Goal: Task Accomplishment & Management: Complete application form

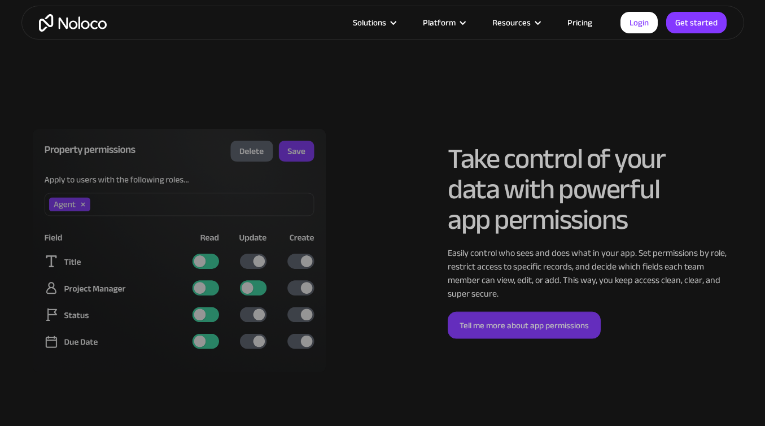
scroll to position [2727, 0]
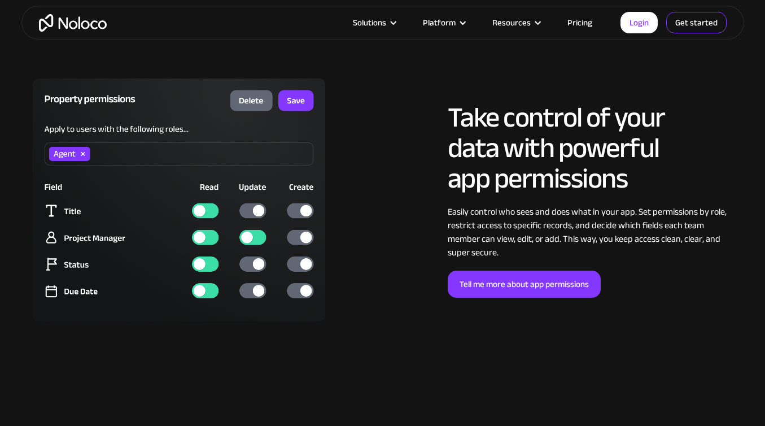
click at [697, 23] on link "Get started" at bounding box center [697, 22] width 60 height 21
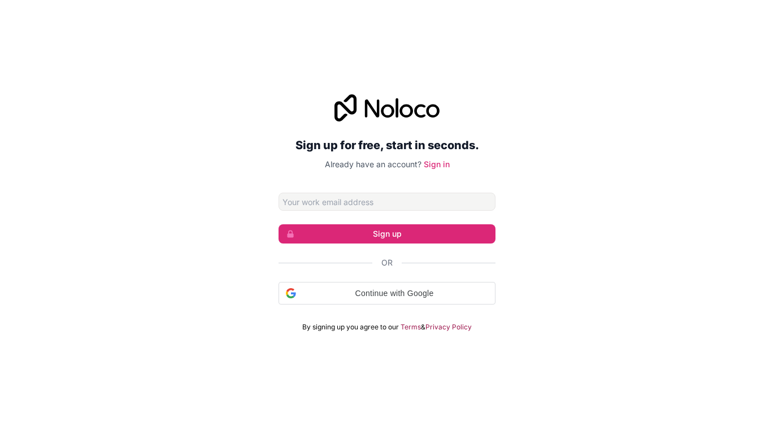
click at [334, 202] on input "Email address" at bounding box center [386, 202] width 217 height 18
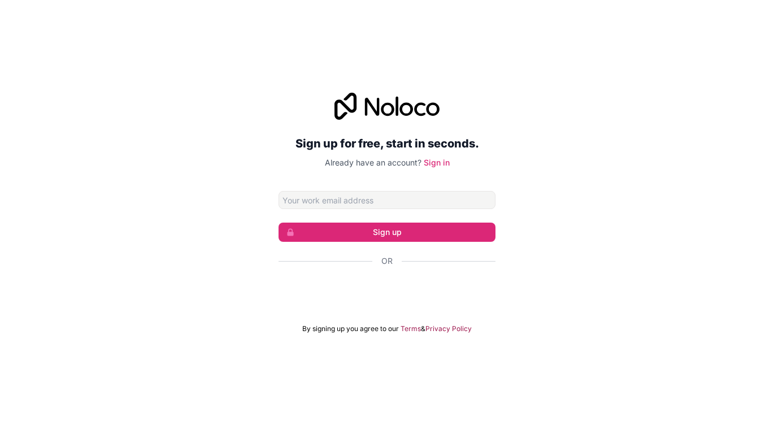
click at [587, 163] on div "Sign up for free, start in seconds. Already have an account? Sign in Sign up Or…" at bounding box center [387, 213] width 774 height 272
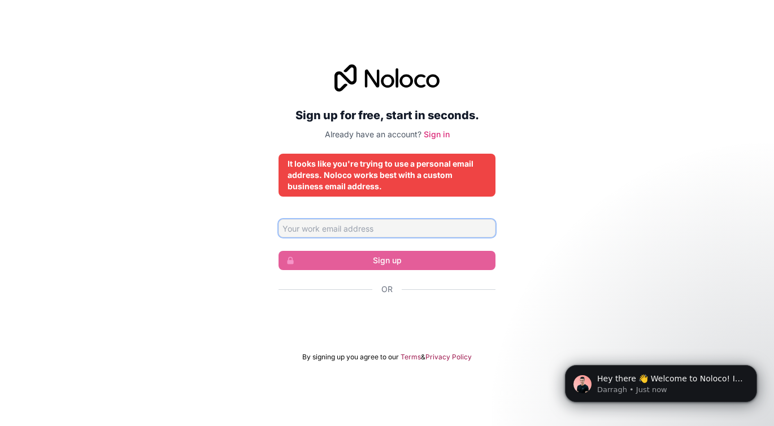
click at [417, 224] on input "Email address" at bounding box center [386, 228] width 217 height 18
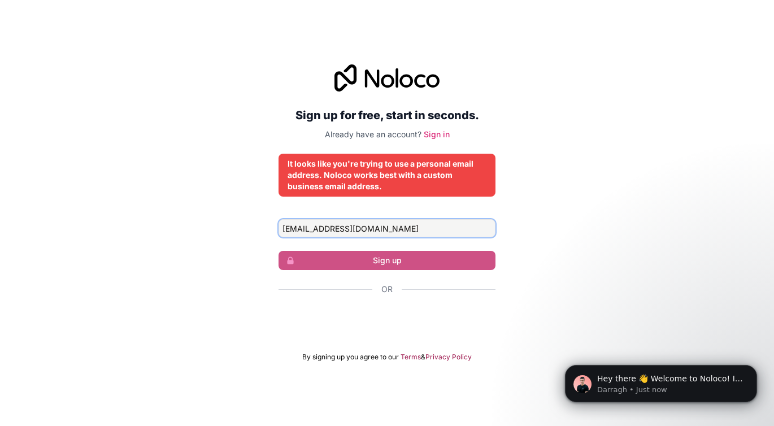
type input "[EMAIL_ADDRESS][DOMAIN_NAME]"
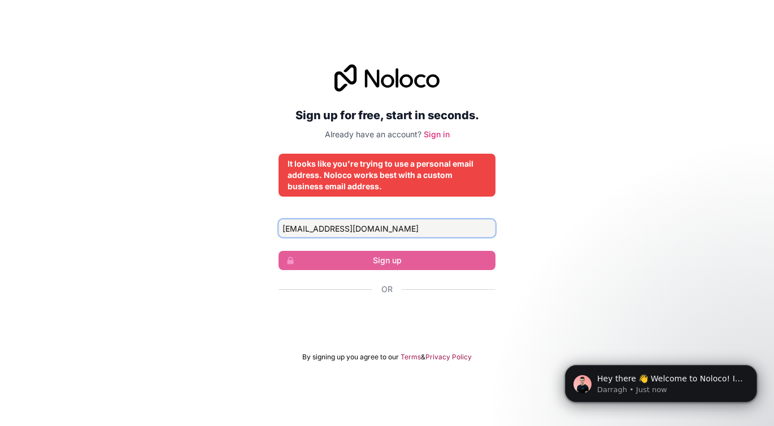
click at [404, 227] on input "[EMAIL_ADDRESS][DOMAIN_NAME]" at bounding box center [386, 228] width 217 height 18
drag, startPoint x: 404, startPoint y: 227, endPoint x: 275, endPoint y: 225, distance: 129.4
click at [275, 225] on div "Sign up for free, start in seconds. Already have an account? Sign in It looks l…" at bounding box center [387, 213] width 774 height 329
drag, startPoint x: 395, startPoint y: 232, endPoint x: 278, endPoint y: 221, distance: 116.8
click at [278, 222] on input "abdikulov@itgeneration.kz" at bounding box center [386, 228] width 217 height 18
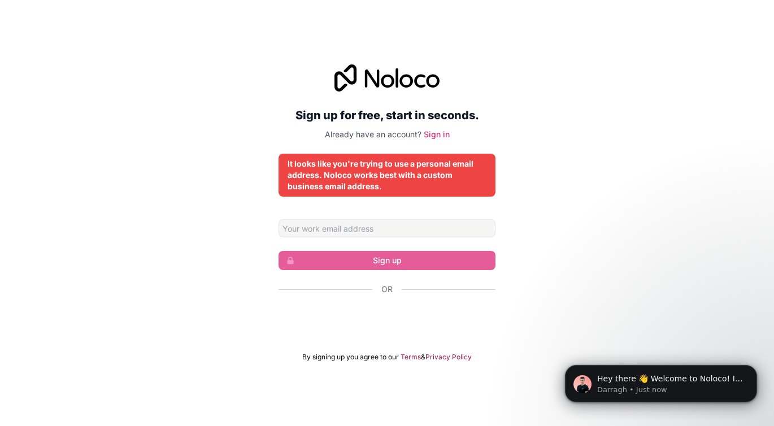
click at [551, 203] on div "Sign up for free, start in seconds. Already have an account? Sign in It looks l…" at bounding box center [387, 213] width 774 height 329
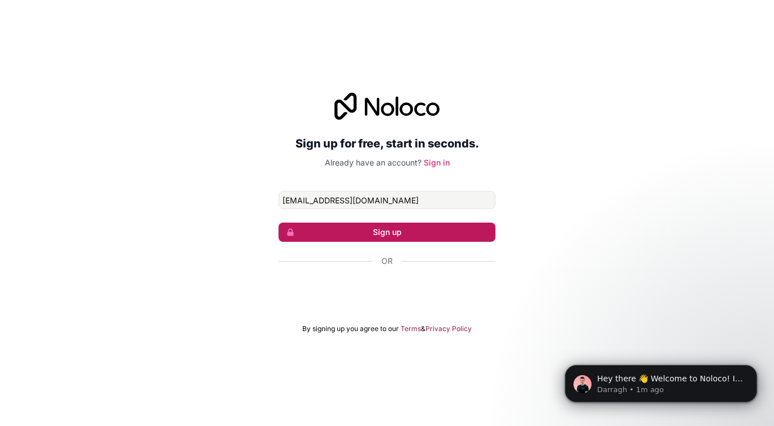
type input "[EMAIL_ADDRESS][DOMAIN_NAME]"
click at [397, 236] on button "Sign up" at bounding box center [386, 232] width 217 height 19
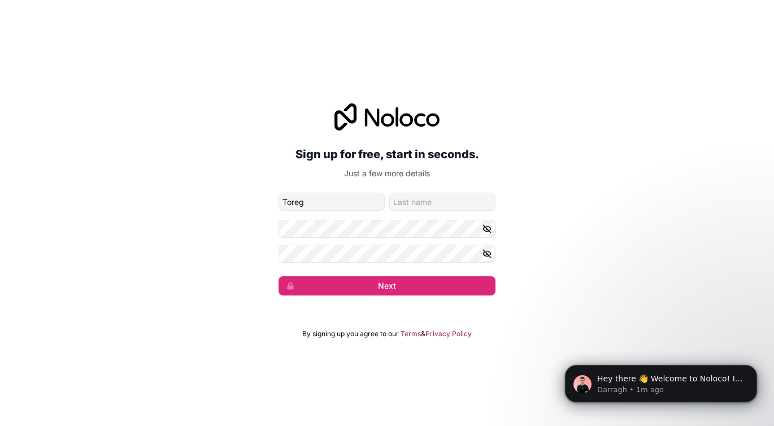
type input "Toregazy"
type input "[PERSON_NAME]"
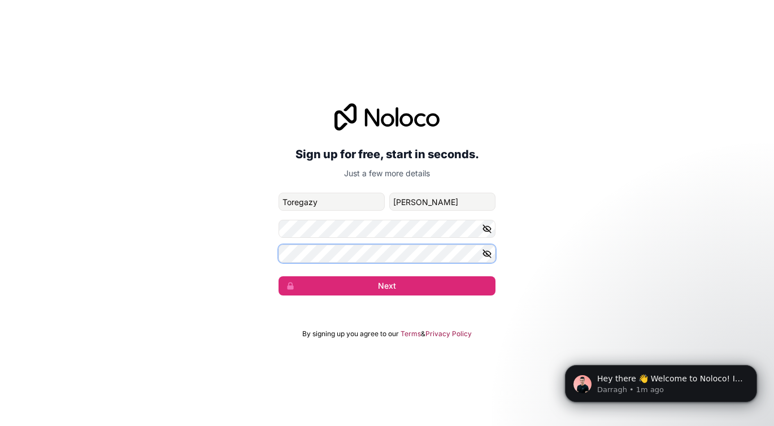
click at [278, 276] on button "Next" at bounding box center [386, 285] width 217 height 19
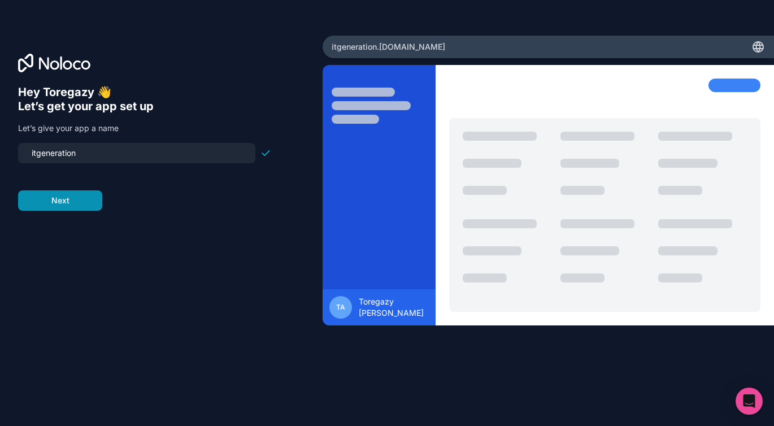
click at [89, 201] on button "Next" at bounding box center [60, 200] width 84 height 20
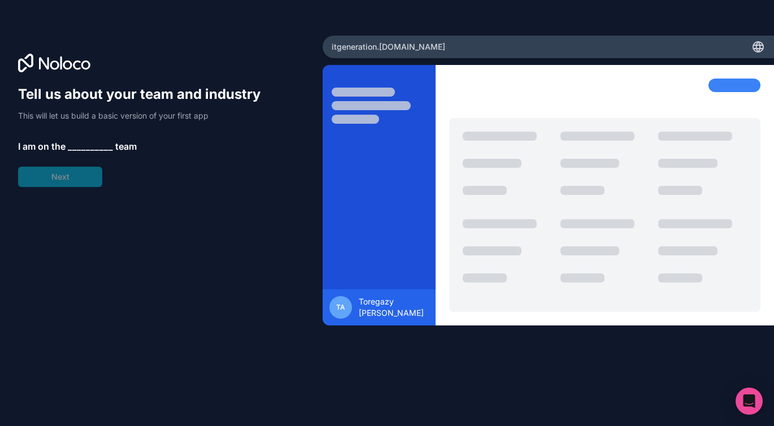
click at [93, 150] on span "__________" at bounding box center [90, 147] width 45 height 14
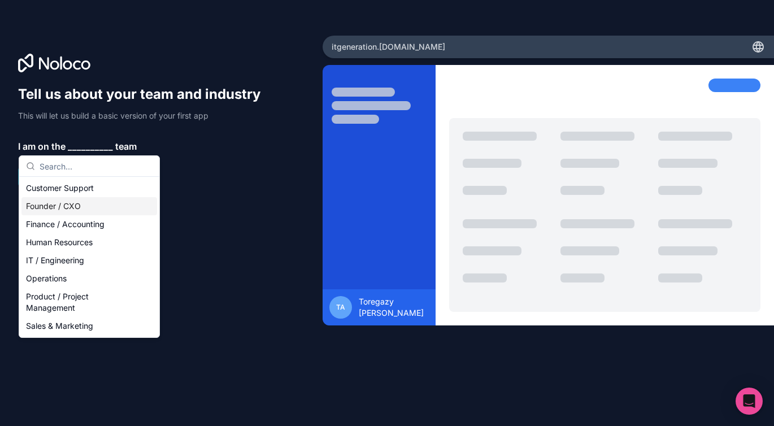
click at [95, 204] on div "Founder / CXO" at bounding box center [89, 206] width 136 height 18
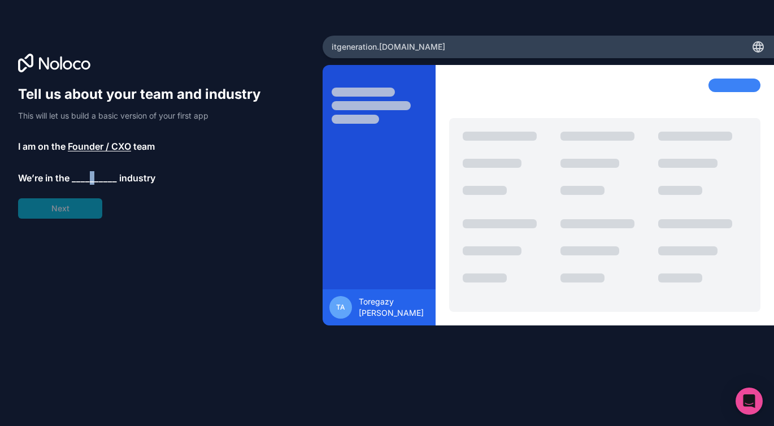
click at [91, 181] on span "__________" at bounding box center [94, 178] width 45 height 14
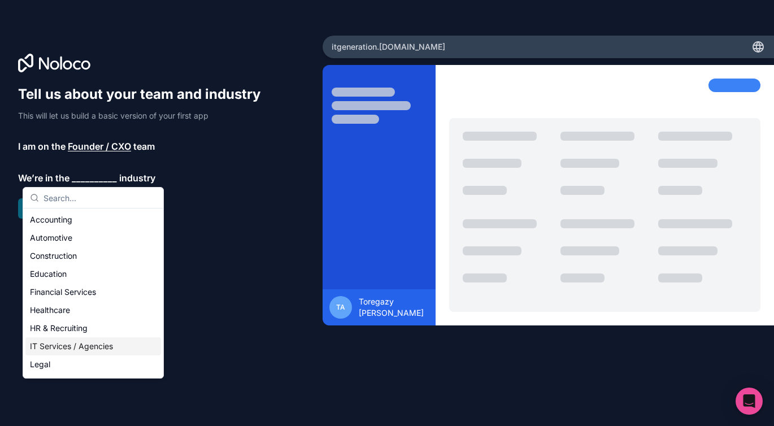
click at [93, 346] on div "IT Services / Agencies" at bounding box center [93, 346] width 136 height 18
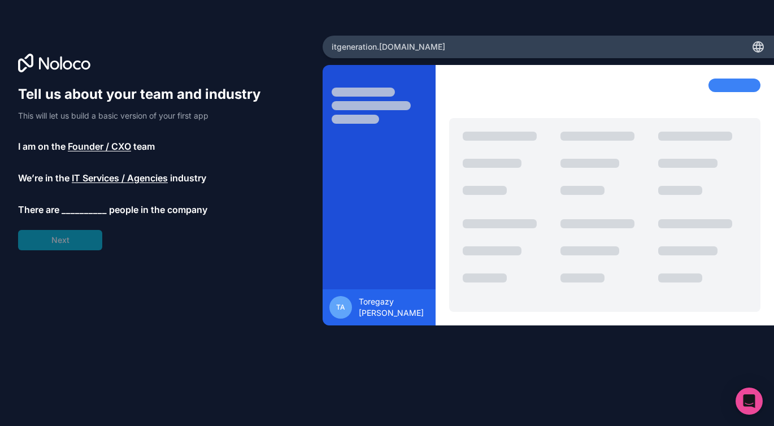
click at [88, 207] on span "__________" at bounding box center [84, 210] width 45 height 14
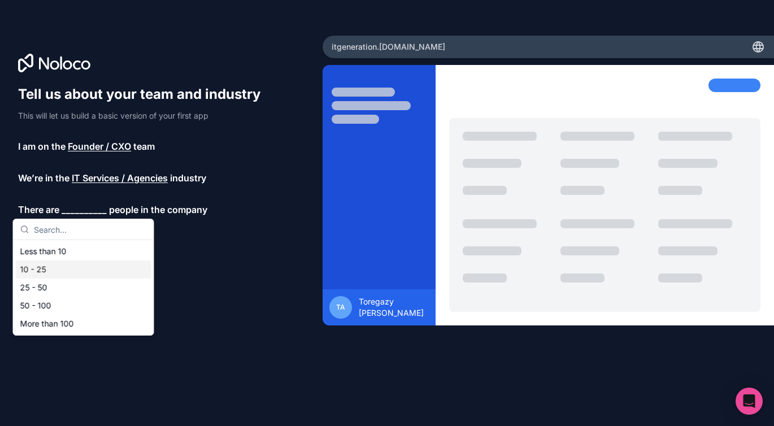
click at [70, 268] on div "10 - 25" at bounding box center [84, 269] width 136 height 18
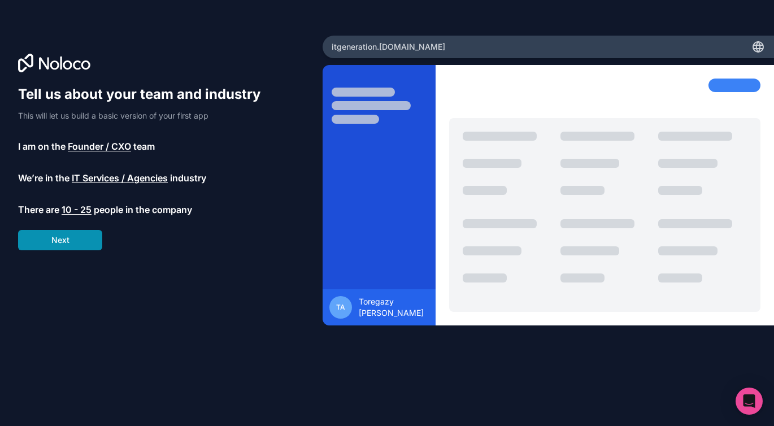
click at [58, 243] on button "Next" at bounding box center [60, 240] width 84 height 20
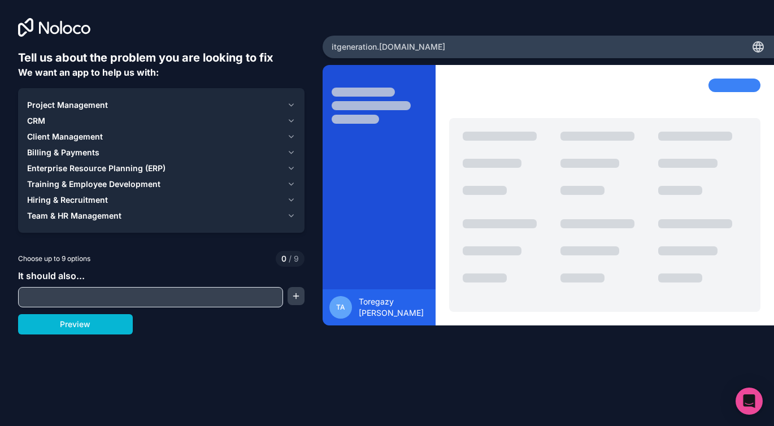
click at [136, 296] on input "text" at bounding box center [150, 297] width 259 height 16
click at [103, 331] on button "Preview" at bounding box center [75, 324] width 115 height 20
click at [106, 168] on span "Enterprise Resource Planning (ERP)" at bounding box center [96, 168] width 138 height 11
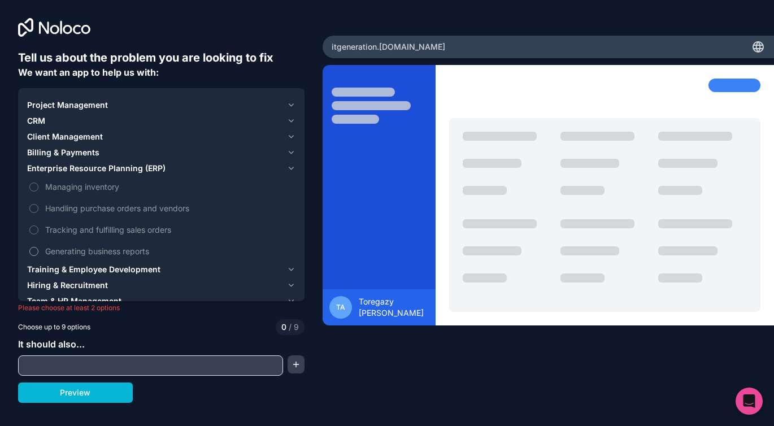
click at [70, 251] on span "Generating business reports" at bounding box center [169, 251] width 248 height 12
click at [38, 251] on button "Generating business reports" at bounding box center [33, 251] width 9 height 9
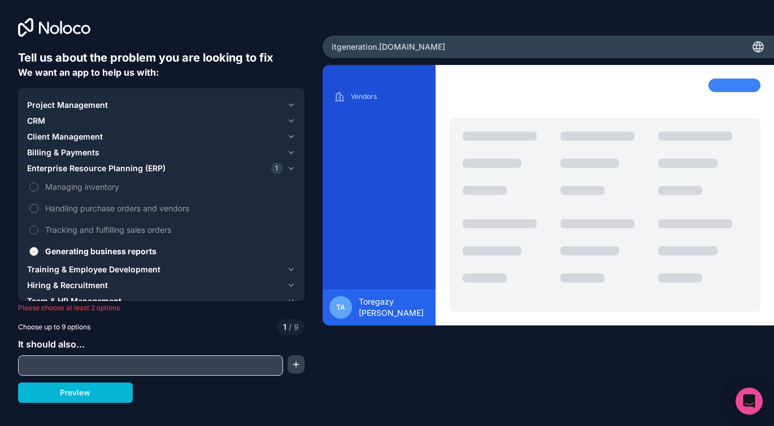
click at [61, 251] on span "Generating business reports" at bounding box center [169, 251] width 248 height 12
click at [38, 251] on button "Generating business reports" at bounding box center [33, 251] width 9 height 9
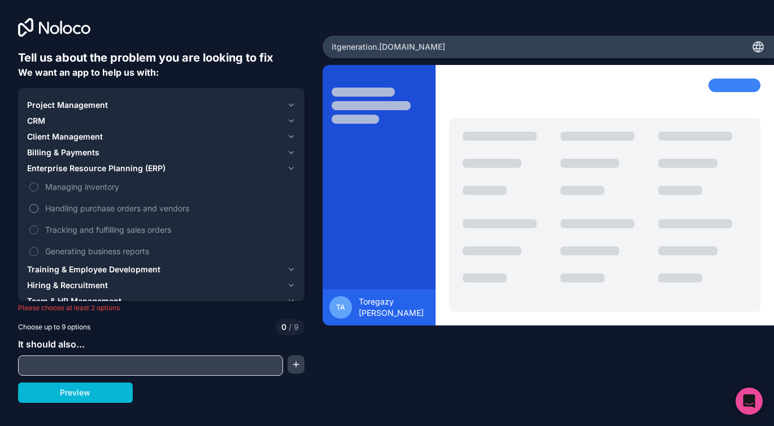
click at [64, 210] on span "Handling purchase orders and vendors" at bounding box center [169, 208] width 248 height 12
click at [38, 210] on button "Handling purchase orders and vendors" at bounding box center [33, 208] width 9 height 9
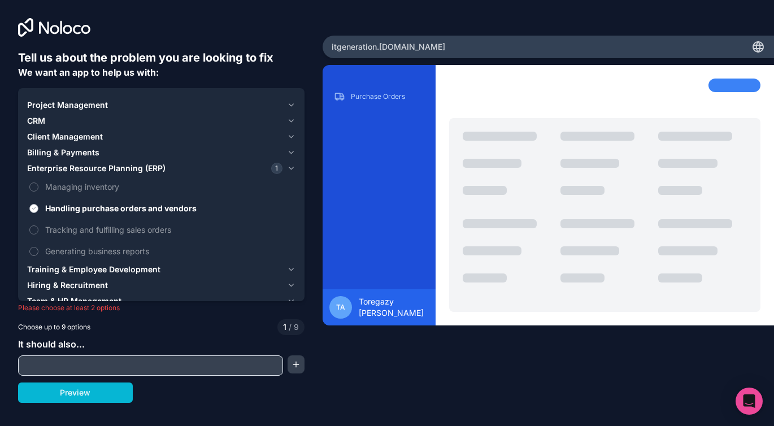
click at [62, 205] on span "Handling purchase orders and vendors" at bounding box center [169, 208] width 248 height 12
click at [38, 205] on button "Handling purchase orders and vendors" at bounding box center [33, 208] width 9 height 9
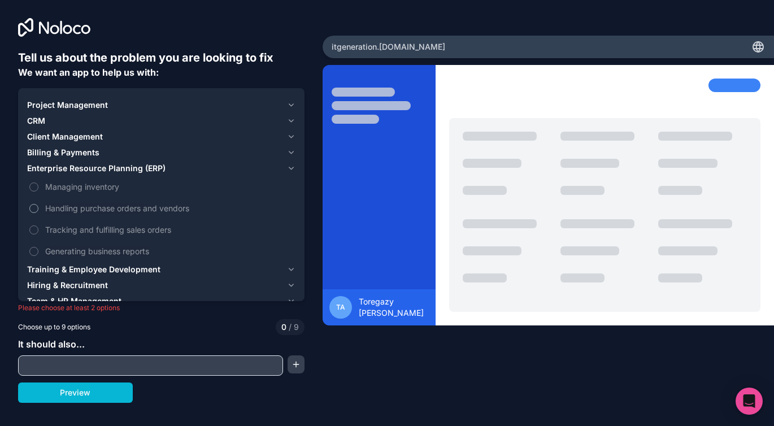
click at [62, 205] on span "Handling purchase orders and vendors" at bounding box center [169, 208] width 248 height 12
click at [38, 205] on button "Handling purchase orders and vendors" at bounding box center [33, 208] width 9 height 9
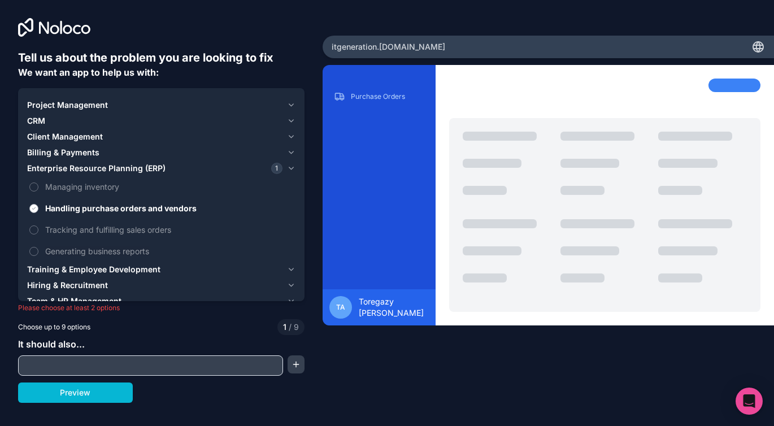
click at [62, 205] on span "Handling purchase orders and vendors" at bounding box center [169, 208] width 248 height 12
click at [38, 205] on button "Handling purchase orders and vendors" at bounding box center [33, 208] width 9 height 9
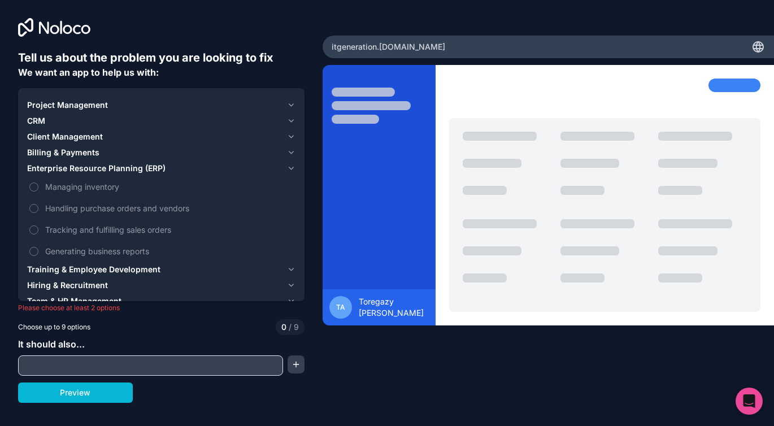
click at [69, 150] on span "Billing & Payments" at bounding box center [63, 152] width 72 height 11
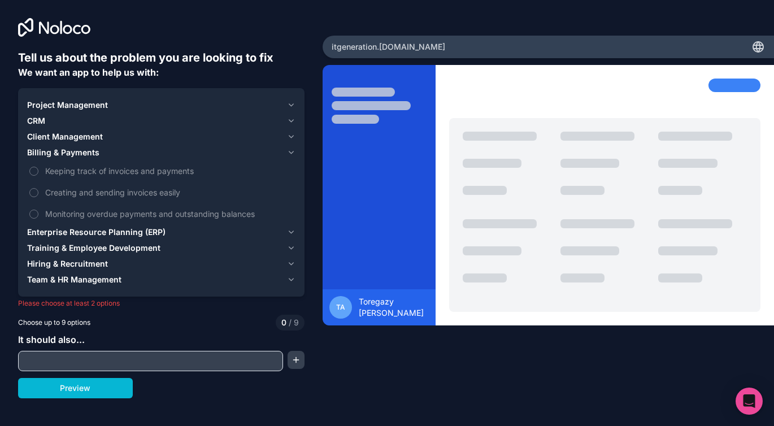
click at [86, 151] on span "Billing & Payments" at bounding box center [63, 152] width 72 height 11
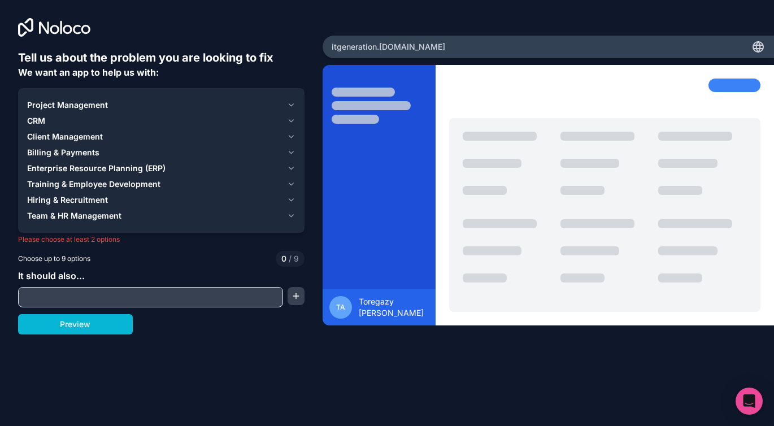
click at [53, 118] on div "CRM" at bounding box center [154, 120] width 255 height 11
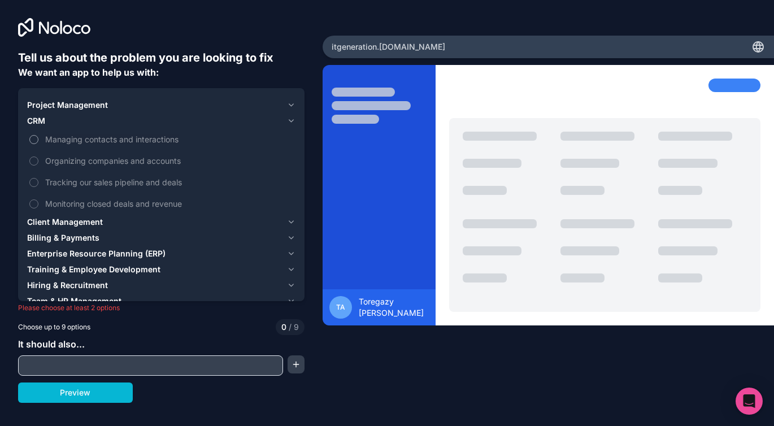
click at [86, 140] on span "Managing contacts and interactions" at bounding box center [169, 139] width 248 height 12
click at [38, 140] on button "Managing contacts and interactions" at bounding box center [33, 139] width 9 height 9
click at [60, 103] on span "Project Management" at bounding box center [67, 104] width 81 height 11
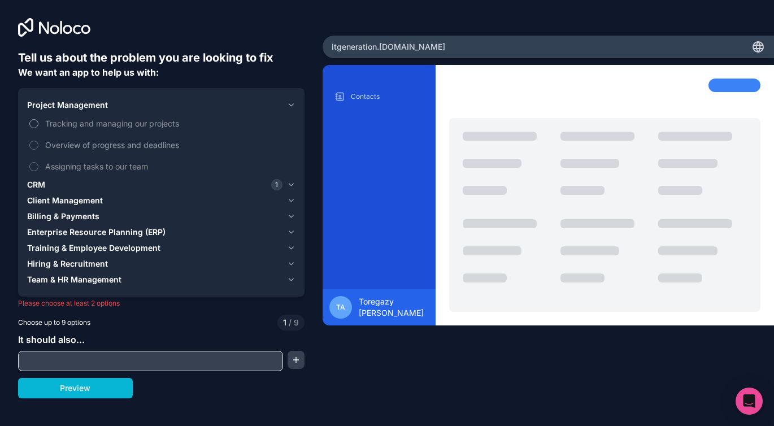
click at [73, 126] on span "Tracking and managing our projects" at bounding box center [169, 123] width 248 height 12
click at [38, 126] on button "Tracking and managing our projects" at bounding box center [33, 123] width 9 height 9
click at [70, 216] on span "Billing & Payments" at bounding box center [63, 216] width 72 height 11
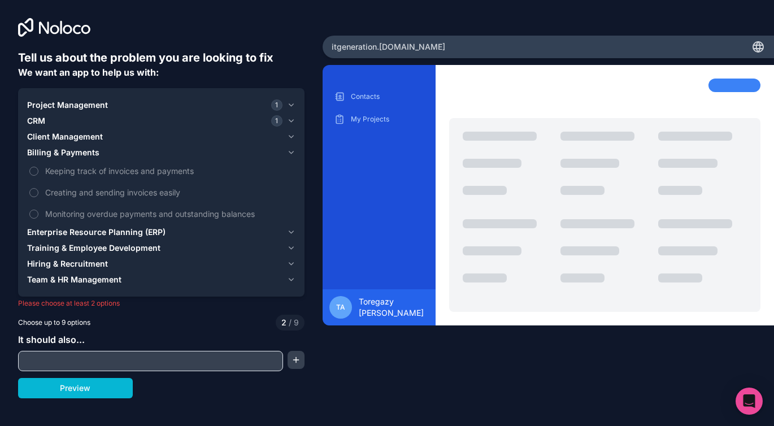
click at [73, 158] on span "Billing & Payments" at bounding box center [63, 152] width 72 height 11
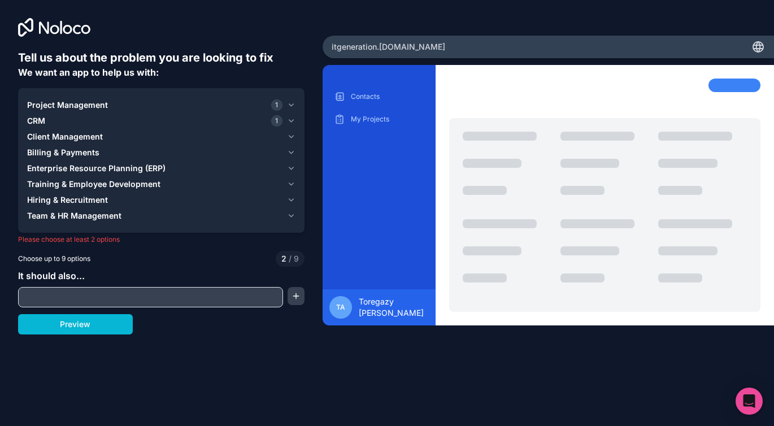
click at [74, 136] on span "Client Management" at bounding box center [65, 136] width 76 height 11
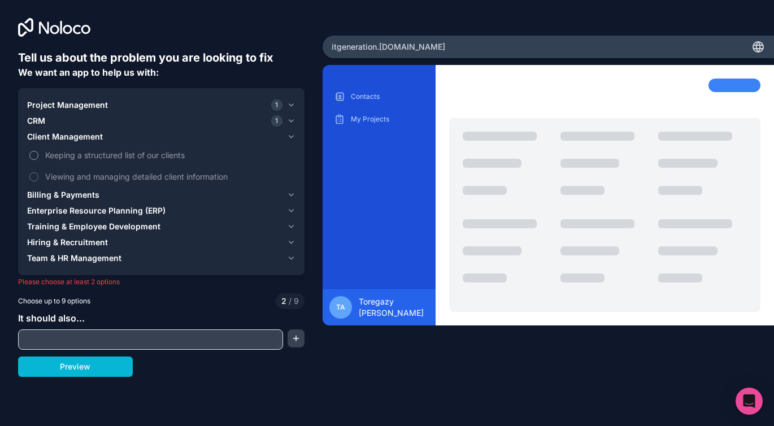
click at [75, 155] on span "Keeping a structured list of our clients" at bounding box center [169, 155] width 248 height 12
click at [38, 155] on button "Keeping a structured list of our clients" at bounding box center [33, 155] width 9 height 9
click at [78, 134] on span "Client Management" at bounding box center [65, 136] width 76 height 11
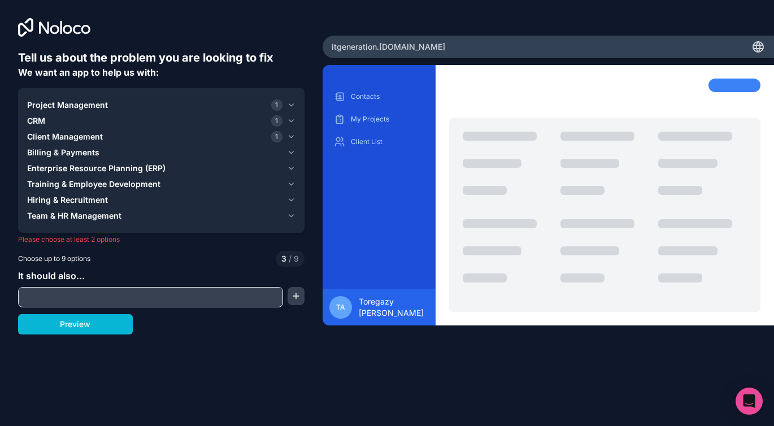
click at [79, 169] on span "Enterprise Resource Planning (ERP)" at bounding box center [96, 168] width 138 height 11
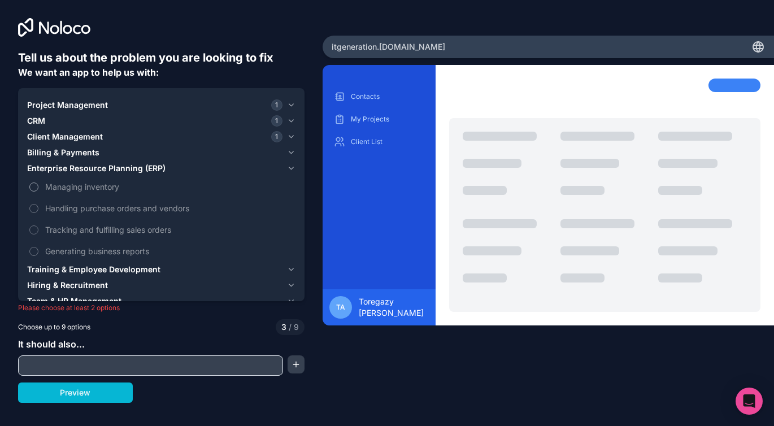
click at [83, 187] on span "Managing inventory" at bounding box center [169, 187] width 248 height 12
click at [38, 187] on button "Managing inventory" at bounding box center [33, 186] width 9 height 9
click at [84, 210] on span "Handling purchase orders and vendors" at bounding box center [169, 208] width 248 height 12
click at [38, 210] on button "Handling purchase orders and vendors" at bounding box center [33, 208] width 9 height 9
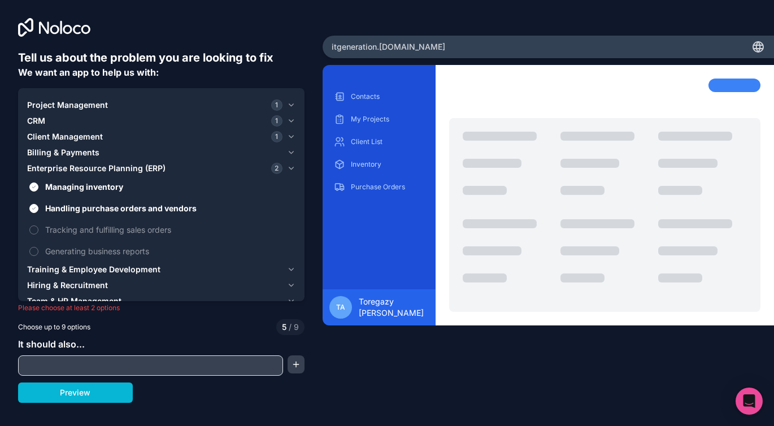
drag, startPoint x: 84, startPoint y: 274, endPoint x: 107, endPoint y: 260, distance: 26.8
click at [84, 273] on span "Training & Employee Development" at bounding box center [93, 269] width 133 height 11
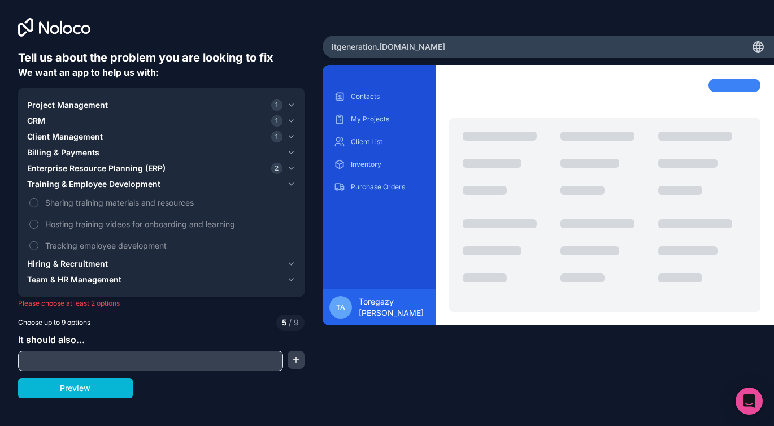
click at [79, 264] on span "Hiring & Recruitment" at bounding box center [67, 263] width 81 height 11
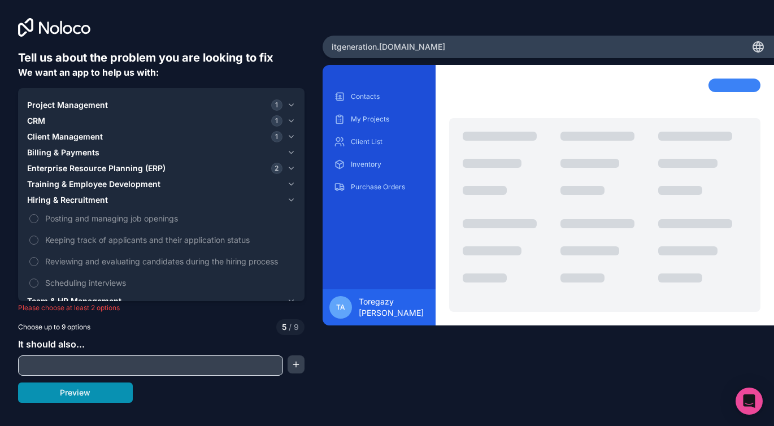
click at [93, 394] on button "Preview" at bounding box center [75, 392] width 115 height 20
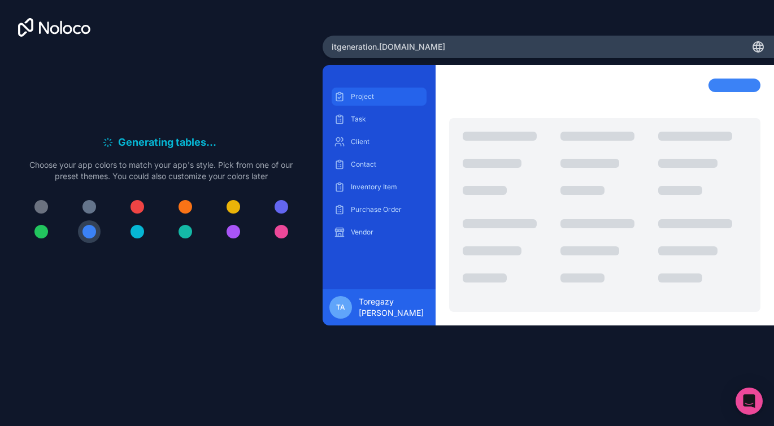
click at [366, 95] on p "Project" at bounding box center [387, 96] width 73 height 9
click at [433, 50] on div "itgeneration .noloco.co" at bounding box center [548, 47] width 451 height 23
click at [755, 405] on icon "Open Intercom Messenger" at bounding box center [749, 401] width 15 height 15
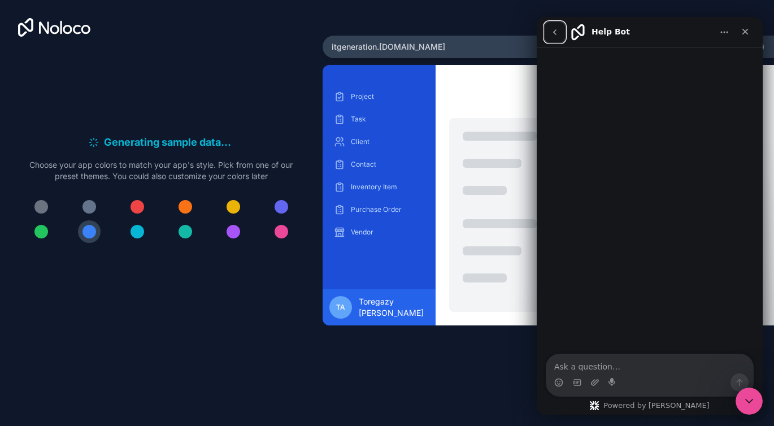
click at [564, 33] on button "go back" at bounding box center [554, 31] width 21 height 21
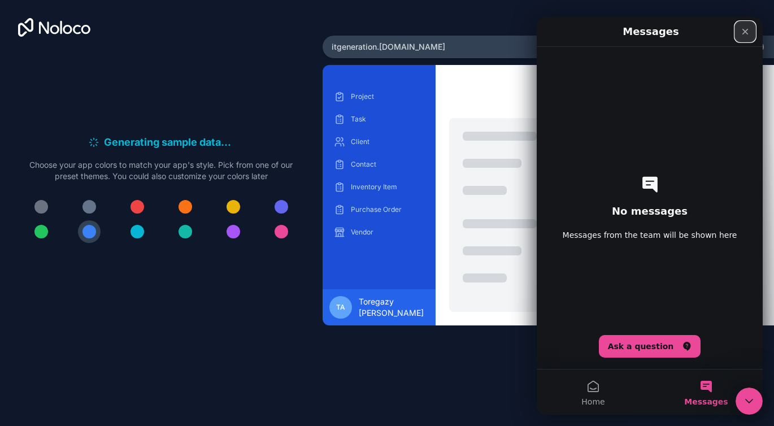
click at [746, 34] on icon "Close" at bounding box center [745, 31] width 9 height 9
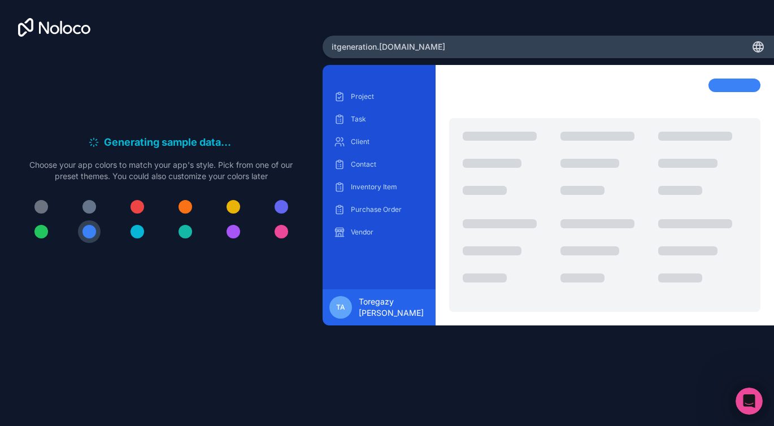
click at [742, 83] on div at bounding box center [734, 86] width 52 height 14
click at [382, 309] on span "Toregazy Abdikulov" at bounding box center [394, 307] width 70 height 23
click at [337, 307] on span "TA" at bounding box center [340, 307] width 9 height 9
click at [279, 202] on div at bounding box center [282, 207] width 14 height 14
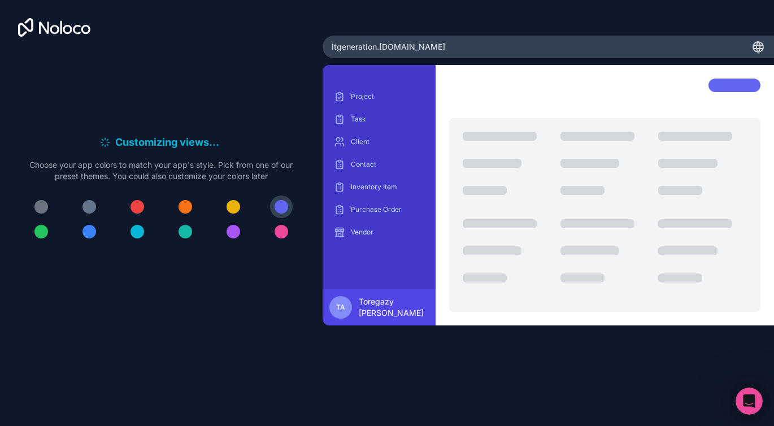
click at [238, 208] on div at bounding box center [234, 207] width 14 height 14
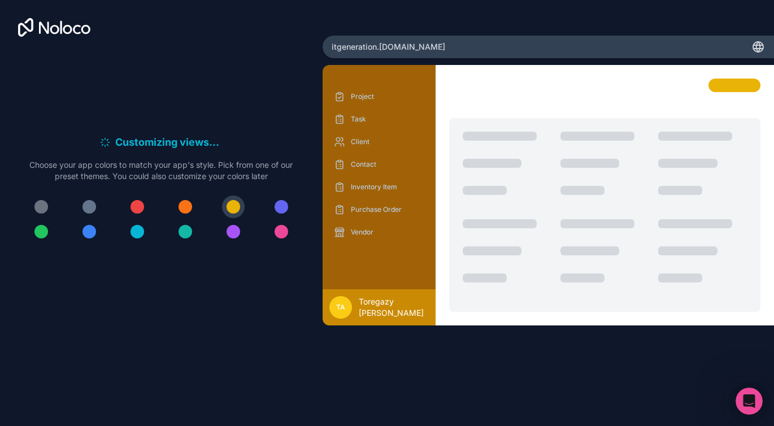
click at [186, 207] on div at bounding box center [186, 207] width 14 height 14
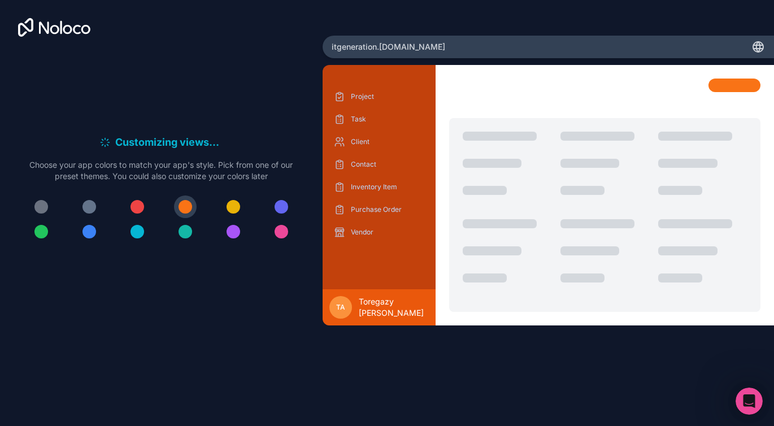
click at [238, 207] on div at bounding box center [234, 207] width 14 height 14
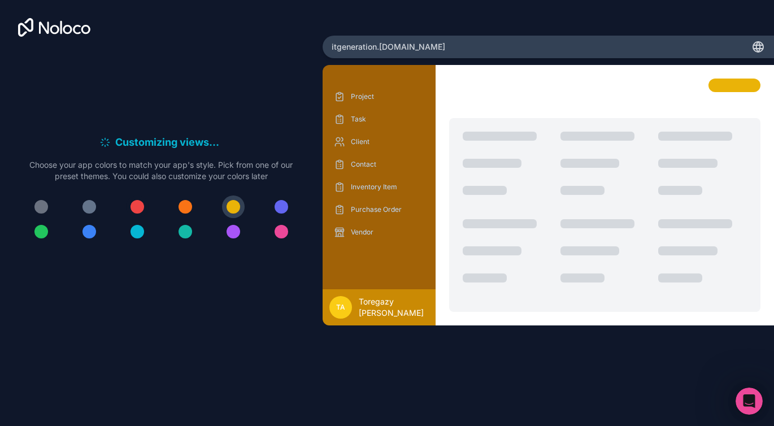
click at [140, 210] on div at bounding box center [137, 207] width 14 height 14
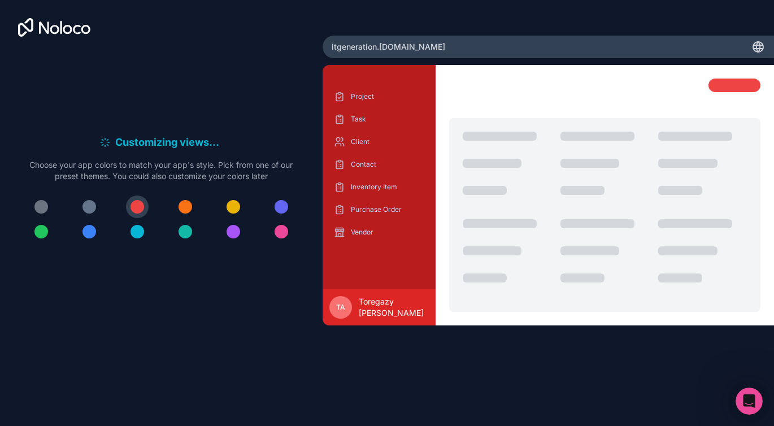
click at [167, 206] on div at bounding box center [161, 218] width 286 height 47
click at [177, 205] on button at bounding box center [185, 206] width 23 height 23
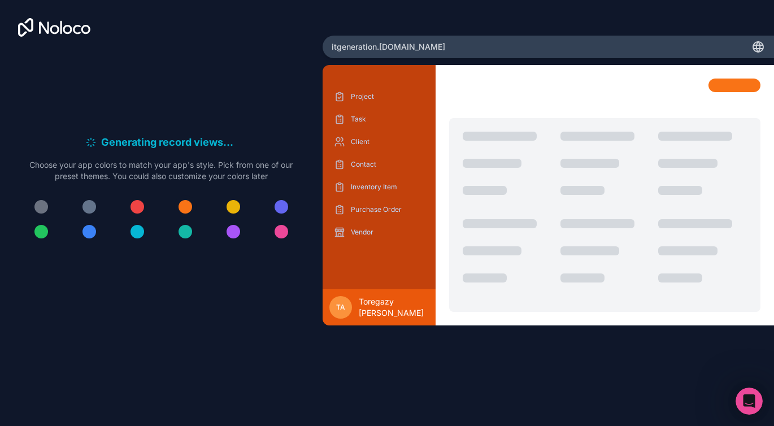
click at [186, 206] on div at bounding box center [186, 207] width 14 height 14
click at [232, 204] on div at bounding box center [234, 207] width 14 height 14
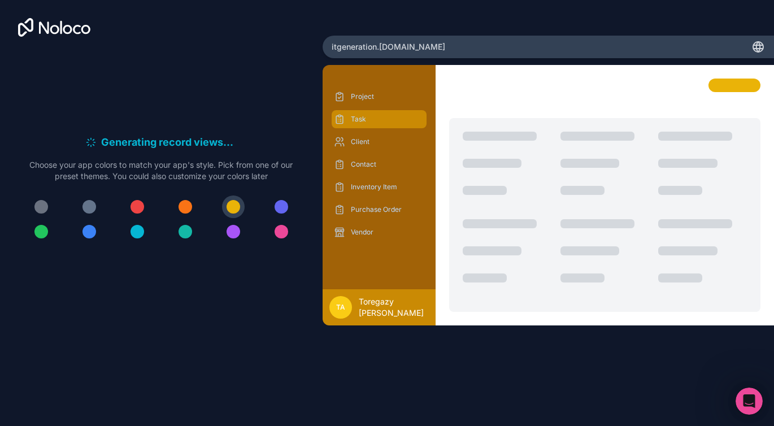
click at [368, 127] on div "Task" at bounding box center [379, 119] width 95 height 18
click at [364, 103] on div "Project" at bounding box center [379, 97] width 95 height 18
click at [758, 51] on icon at bounding box center [757, 47] width 2 height 10
click at [68, 28] on icon at bounding box center [54, 27] width 72 height 19
click at [284, 231] on div at bounding box center [282, 232] width 14 height 14
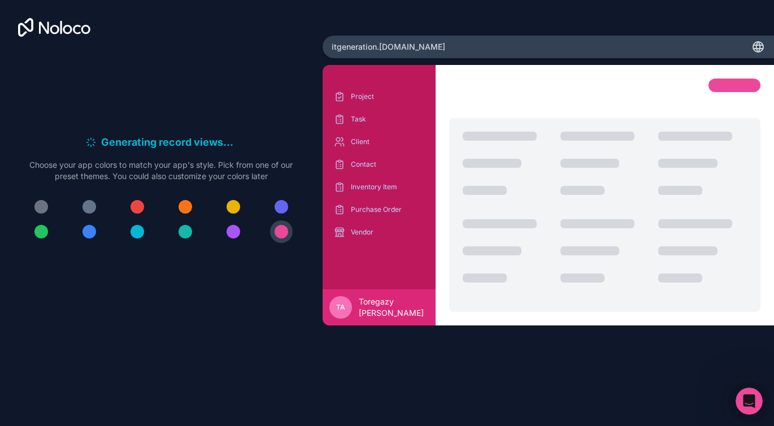
click at [238, 206] on div at bounding box center [234, 207] width 14 height 14
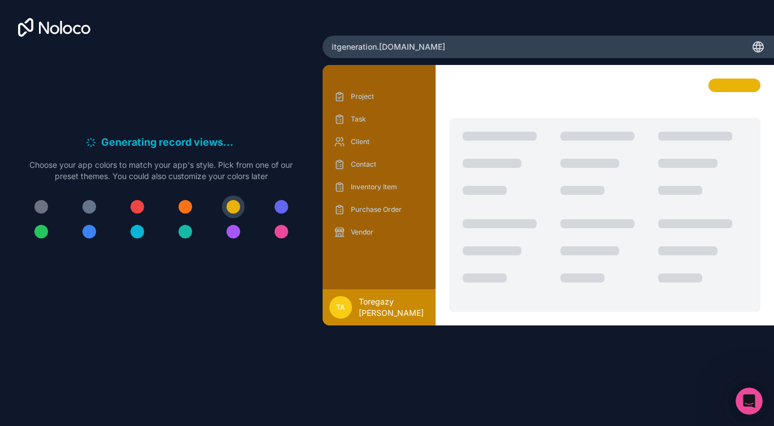
click at [234, 233] on div at bounding box center [234, 232] width 14 height 14
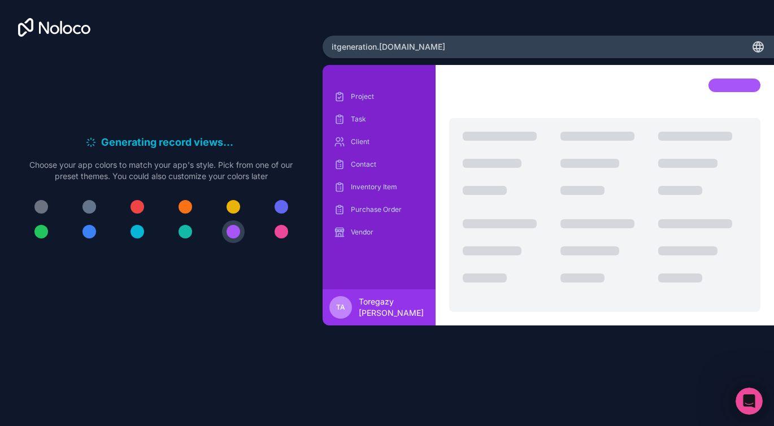
click at [234, 204] on div at bounding box center [234, 207] width 14 height 14
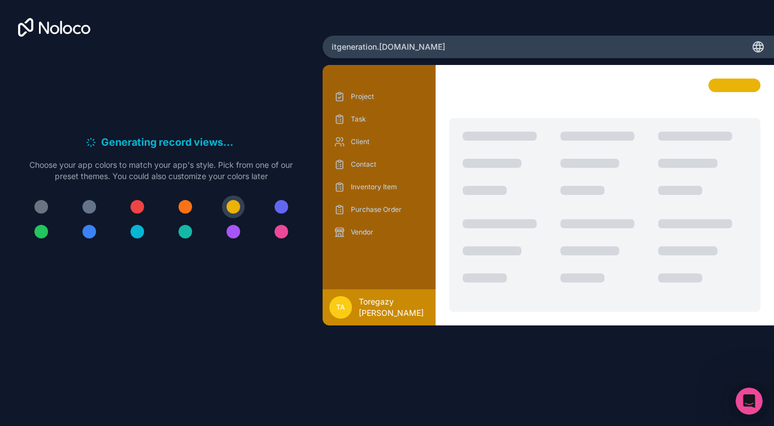
click at [188, 206] on div at bounding box center [186, 207] width 14 height 14
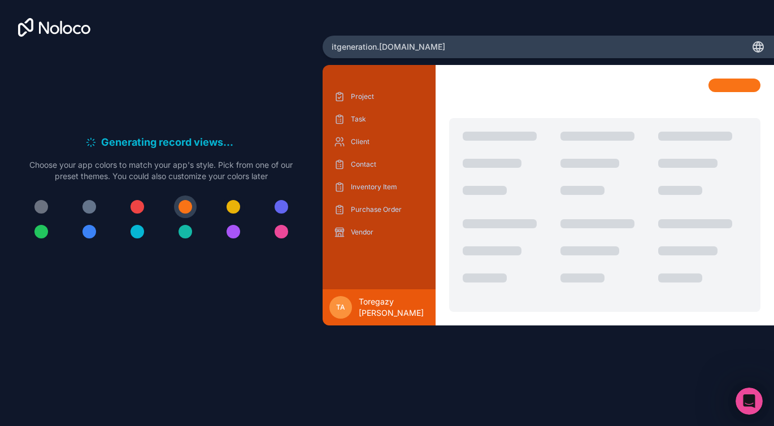
click at [233, 204] on div at bounding box center [234, 207] width 14 height 14
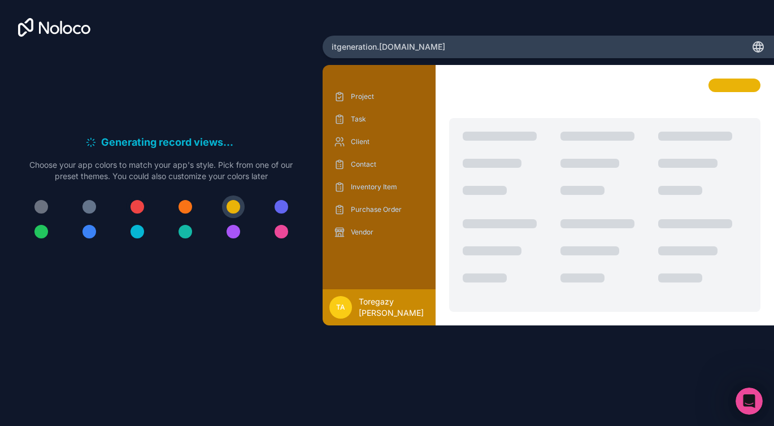
click at [138, 204] on div at bounding box center [137, 207] width 14 height 14
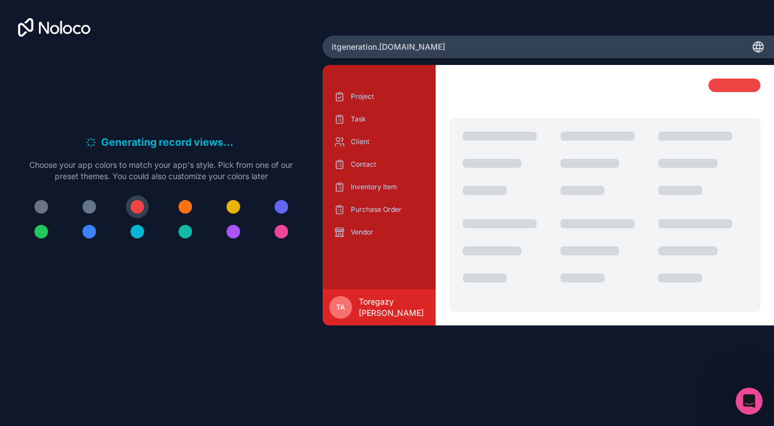
click at [227, 207] on div at bounding box center [234, 207] width 14 height 14
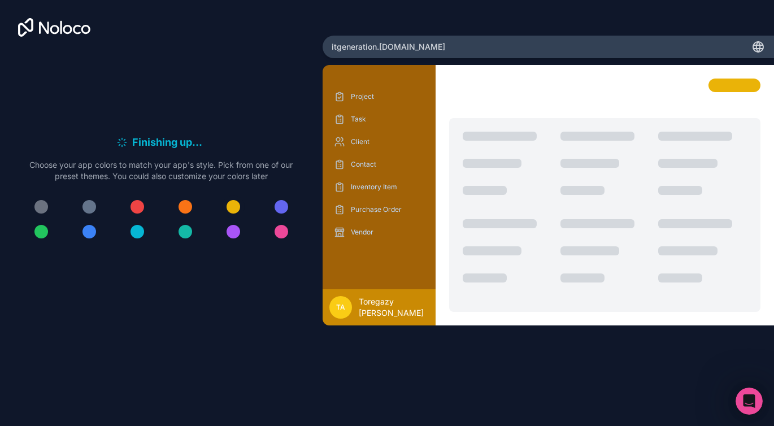
click at [236, 206] on div at bounding box center [234, 207] width 14 height 14
click at [288, 207] on div at bounding box center [282, 207] width 14 height 14
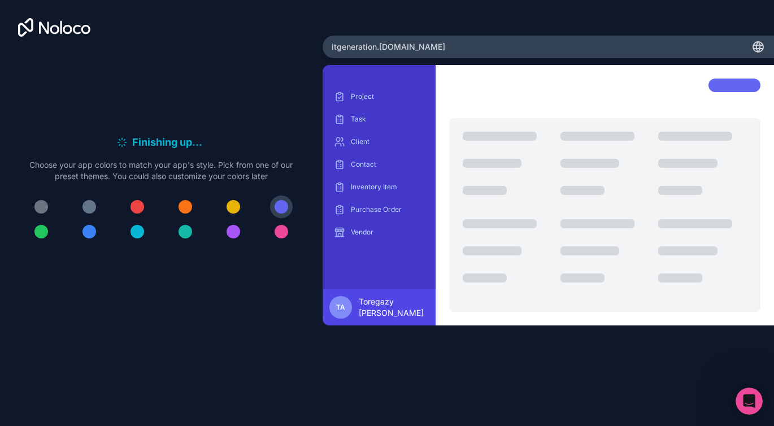
click at [229, 206] on div at bounding box center [234, 207] width 14 height 14
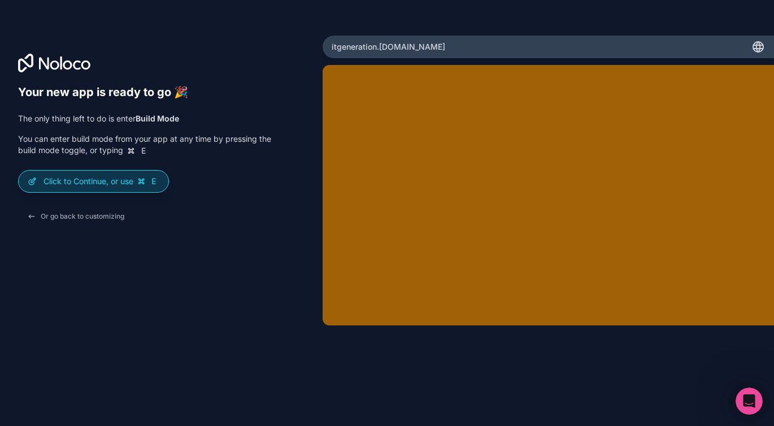
click at [114, 180] on p "Click to Continue, or use E" at bounding box center [101, 181] width 116 height 11
